Goal: Task Accomplishment & Management: Use online tool/utility

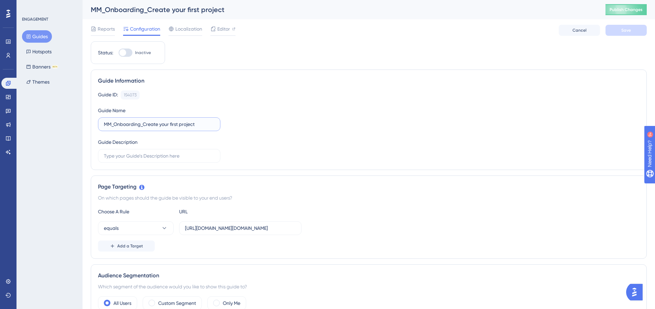
click at [161, 123] on input "MM_Onboarding_Create your first project" at bounding box center [159, 124] width 111 height 8
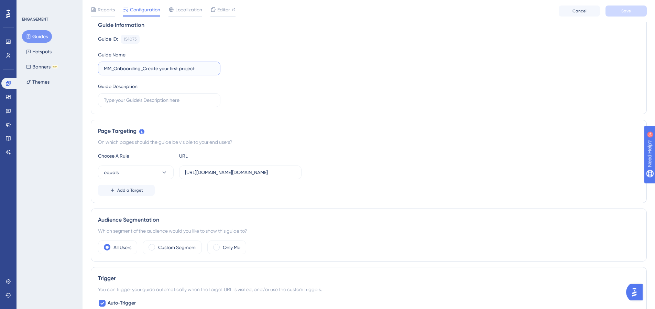
scroll to position [123, 0]
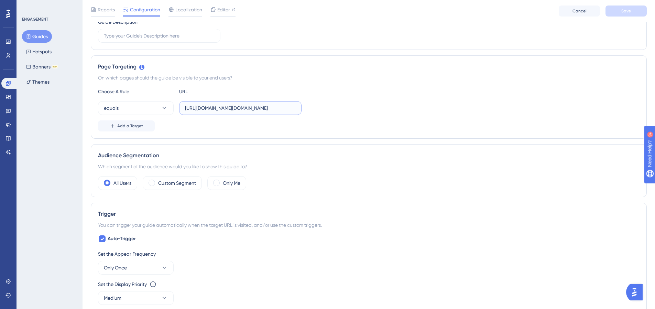
click at [249, 104] on input "https://release.morningmate.com/main.act?project" at bounding box center [240, 108] width 111 height 8
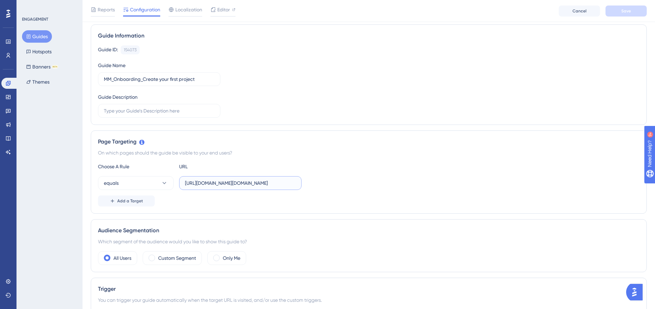
scroll to position [47, 0]
click at [195, 77] on input "MM_Onboarding_Create your first project" at bounding box center [159, 80] width 111 height 8
click at [254, 81] on div "Guide ID: 154073 Copy Guide Name MM_Onboarding_Create your first project Guide …" at bounding box center [368, 82] width 541 height 72
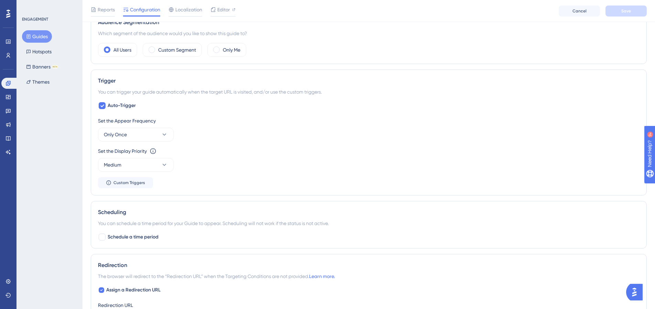
scroll to position [251, 0]
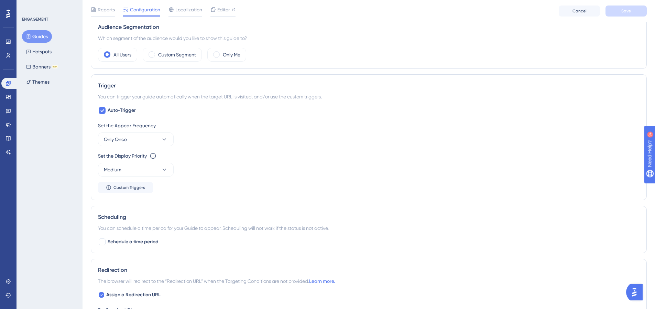
click at [180, 64] on div "Audience Segmentation Which segment of the audience would you like to show this…" at bounding box center [369, 42] width 556 height 53
click at [183, 58] on label "Custom Segment" at bounding box center [177, 55] width 38 height 8
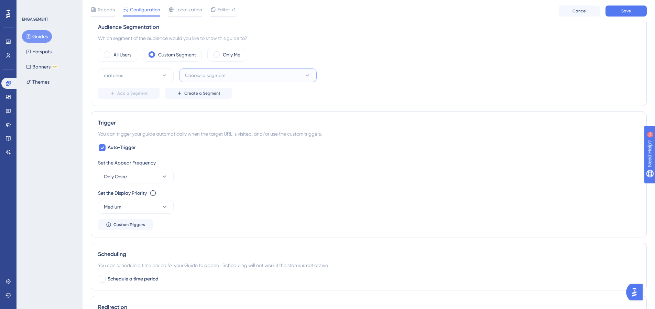
drag, startPoint x: 208, startPoint y: 75, endPoint x: 197, endPoint y: 80, distance: 11.5
click at [208, 75] on span "Choose a segment" at bounding box center [205, 75] width 41 height 8
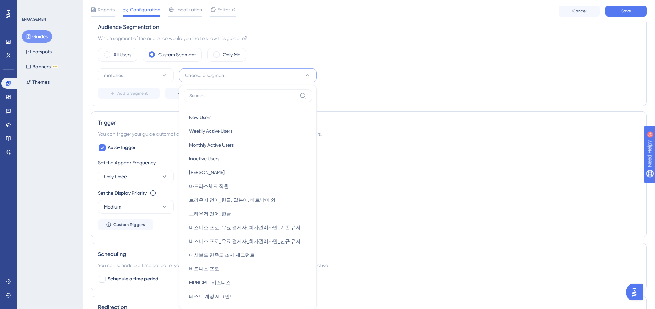
scroll to position [293, 0]
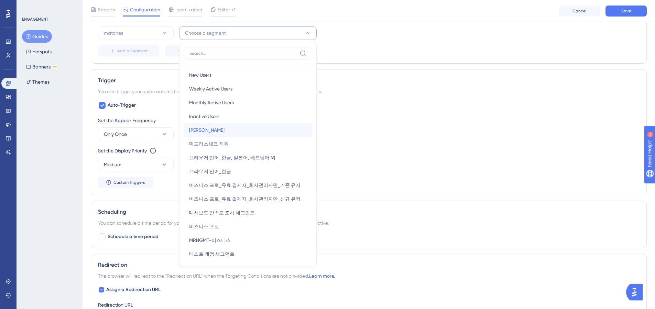
click at [206, 131] on div "이효재 이효재" at bounding box center [248, 130] width 118 height 14
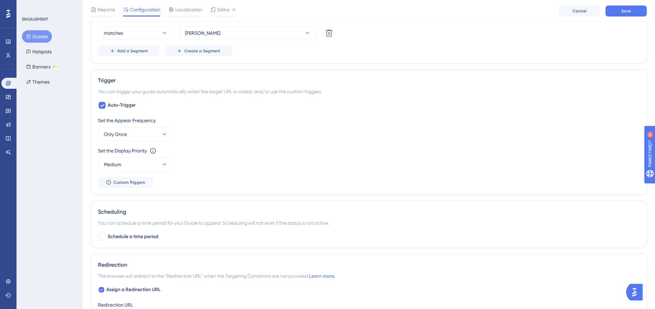
click at [291, 118] on div "Set the Appear Frequency" at bounding box center [368, 120] width 541 height 8
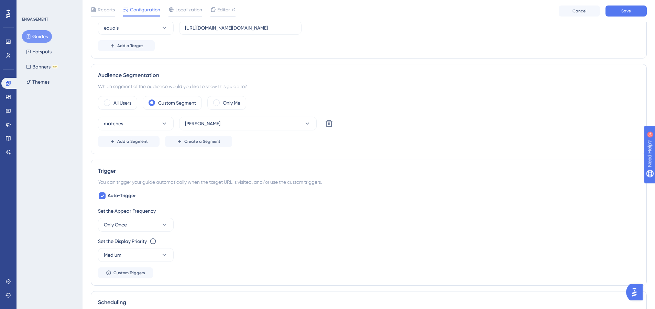
scroll to position [230, 0]
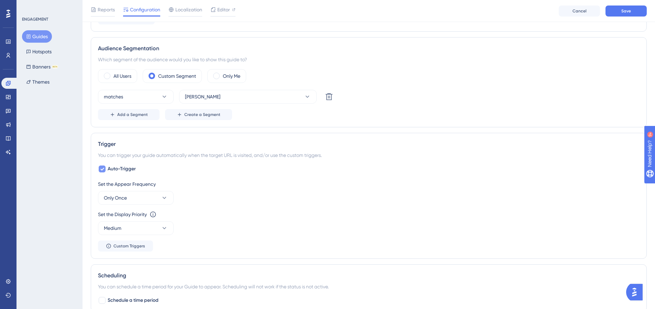
click at [115, 167] on span "Auto-Trigger" at bounding box center [122, 169] width 28 height 8
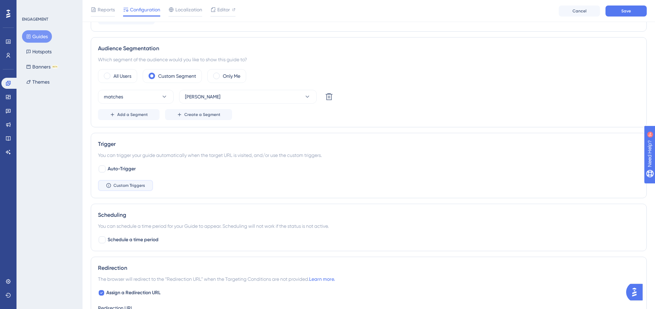
click at [125, 188] on button "Custom Triggers" at bounding box center [125, 185] width 55 height 11
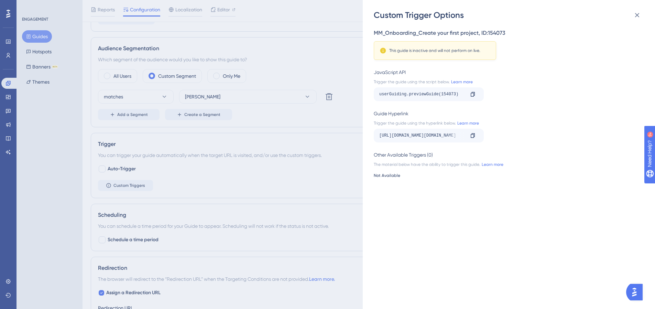
click at [195, 180] on div "Custom Trigger Options MM_Onboarding_Create your first project , ID: 154073 Thi…" at bounding box center [327, 154] width 655 height 309
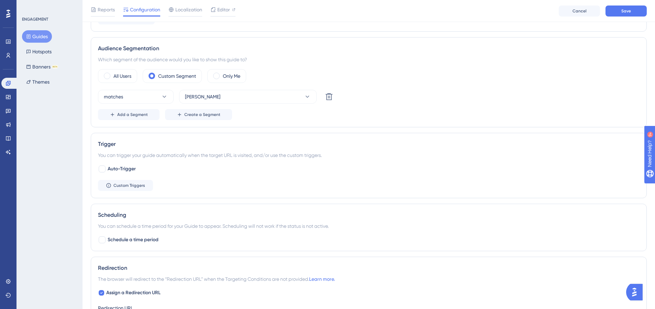
click at [128, 174] on div "Auto-Trigger Custom Triggers" at bounding box center [368, 178] width 541 height 26
click at [129, 173] on div "Auto-Trigger Custom Triggers" at bounding box center [368, 178] width 541 height 26
click at [124, 171] on span "Auto-Trigger" at bounding box center [122, 169] width 28 height 8
checkbox input "true"
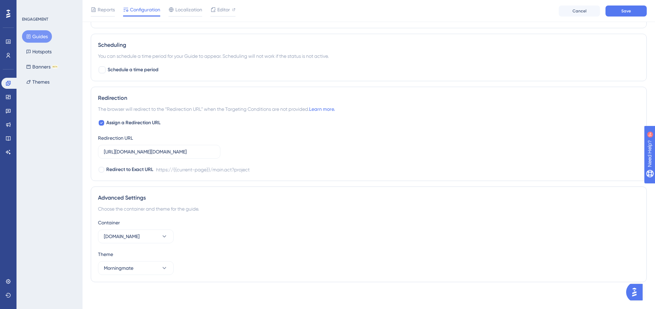
scroll to position [461, 0]
click at [630, 8] on span "Save" at bounding box center [626, 10] width 10 height 5
